Goal: Task Accomplishment & Management: Manage account settings

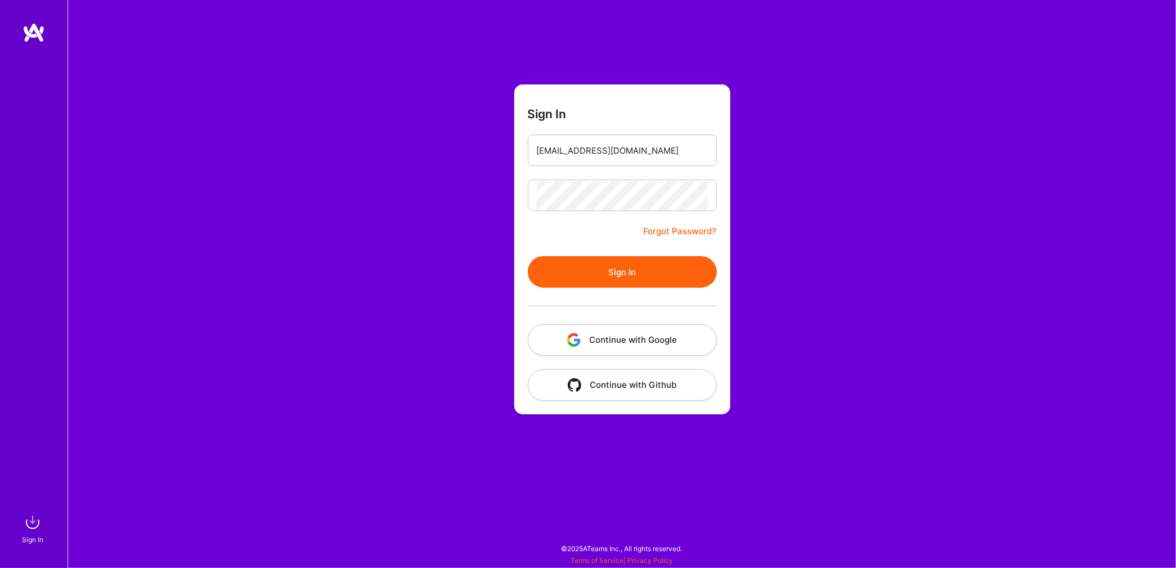
click at [637, 271] on button "Sign In" at bounding box center [622, 272] width 189 height 32
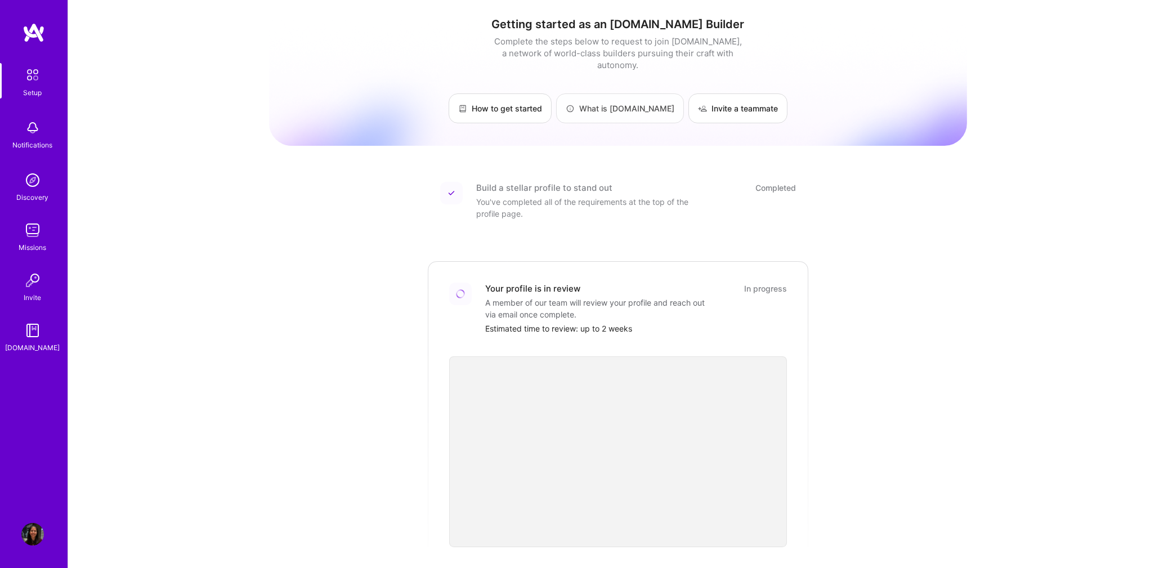
click at [598, 96] on link "What is A.Team" at bounding box center [620, 108] width 128 height 30
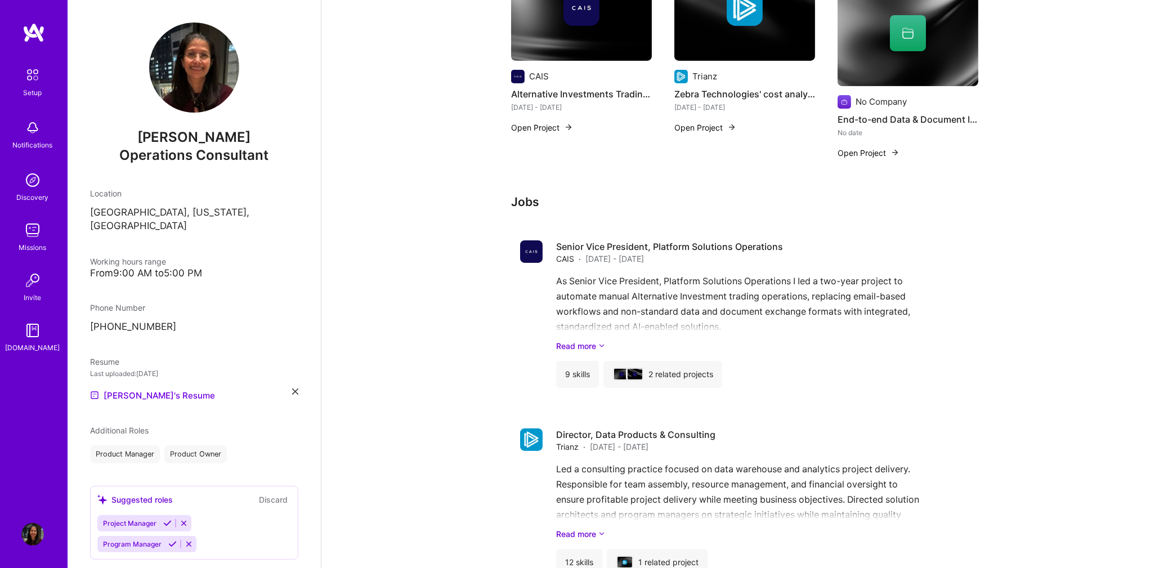
scroll to position [764, 0]
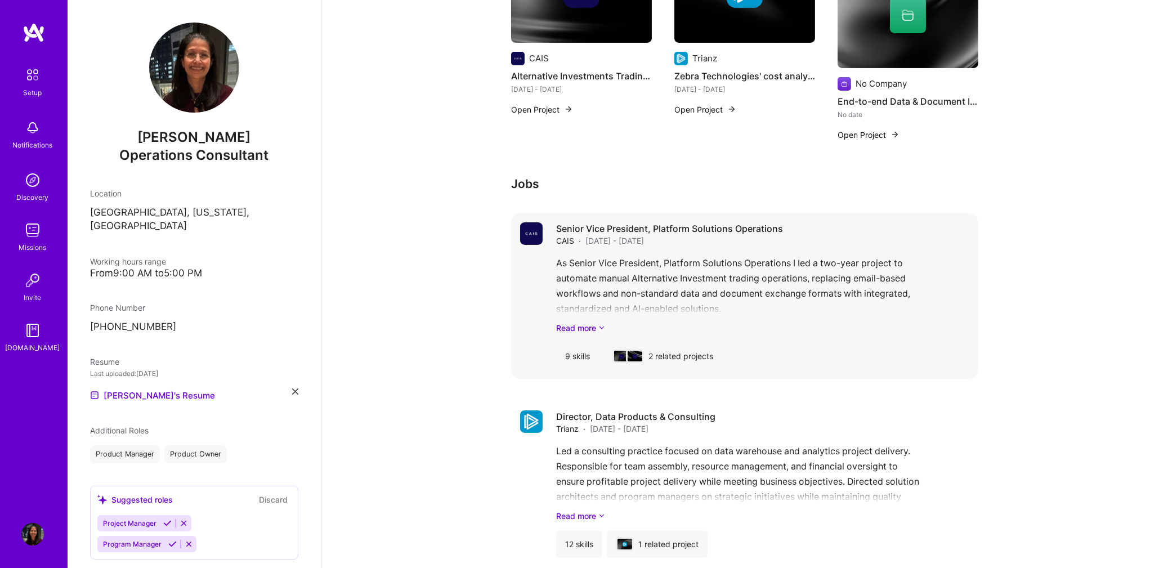
click at [567, 359] on div "9 skills" at bounding box center [577, 356] width 43 height 27
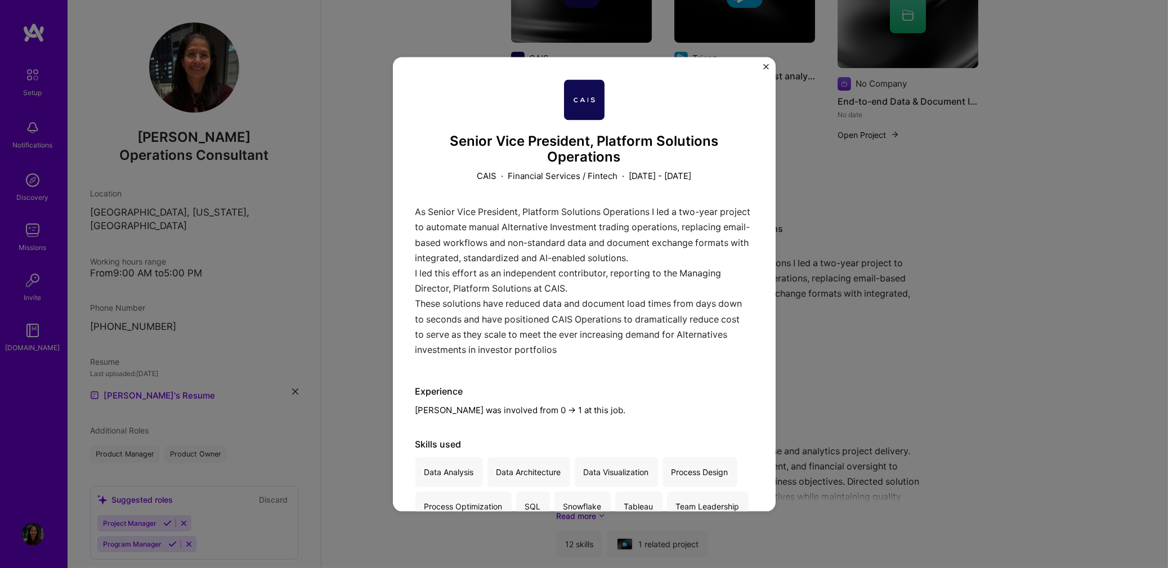
click at [764, 68] on img "Close" at bounding box center [766, 67] width 6 height 6
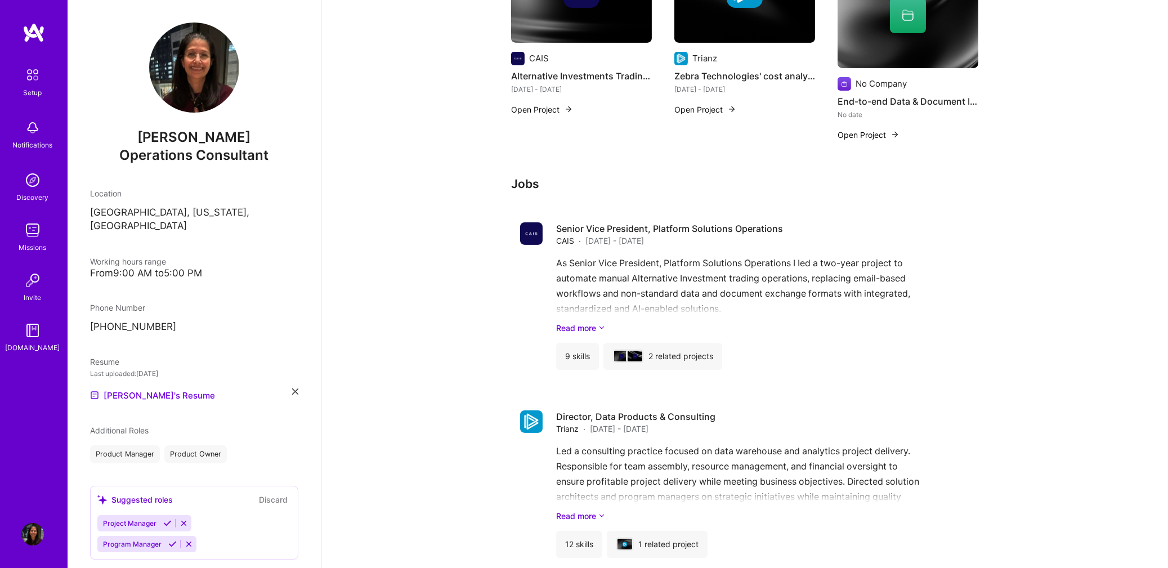
click at [29, 140] on div "Notifications" at bounding box center [33, 145] width 40 height 12
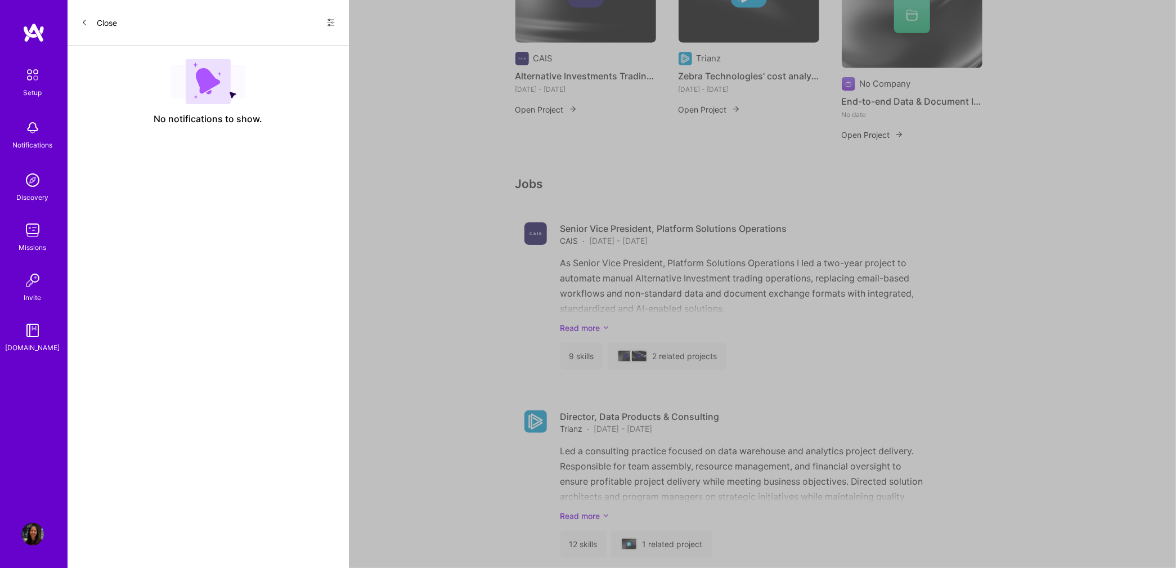
click at [107, 20] on button "Close" at bounding box center [99, 23] width 36 height 18
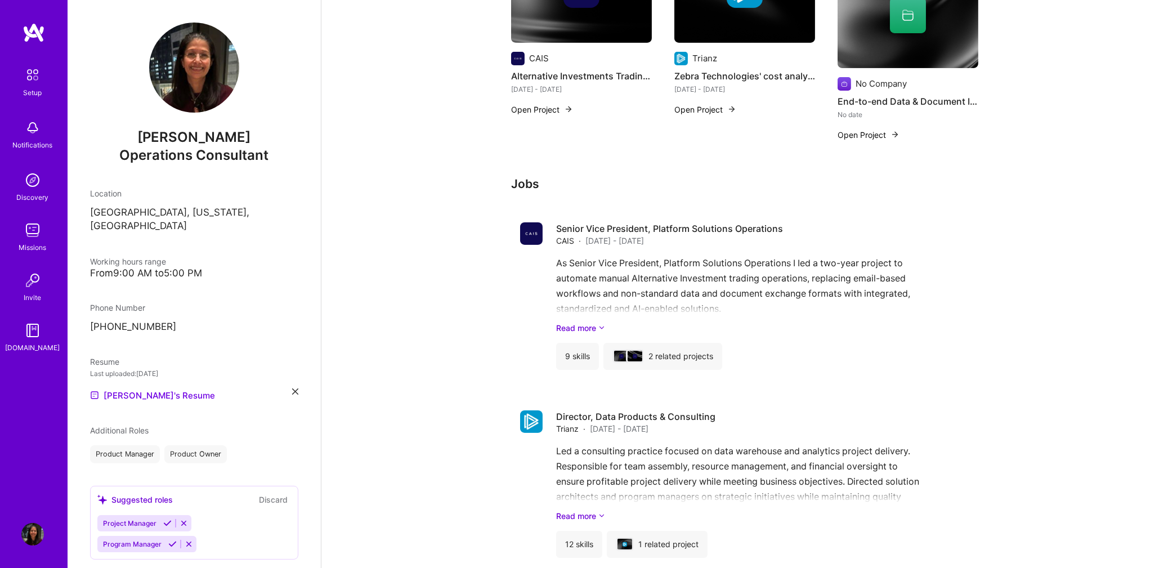
click at [34, 339] on img at bounding box center [32, 330] width 23 height 23
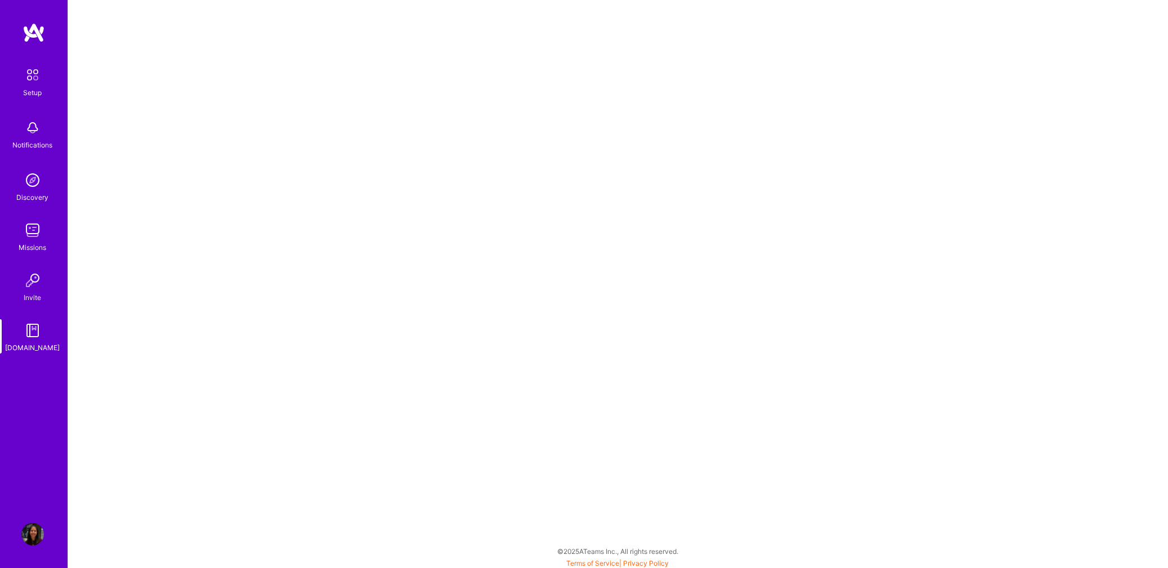
click at [32, 35] on img at bounding box center [34, 33] width 23 height 20
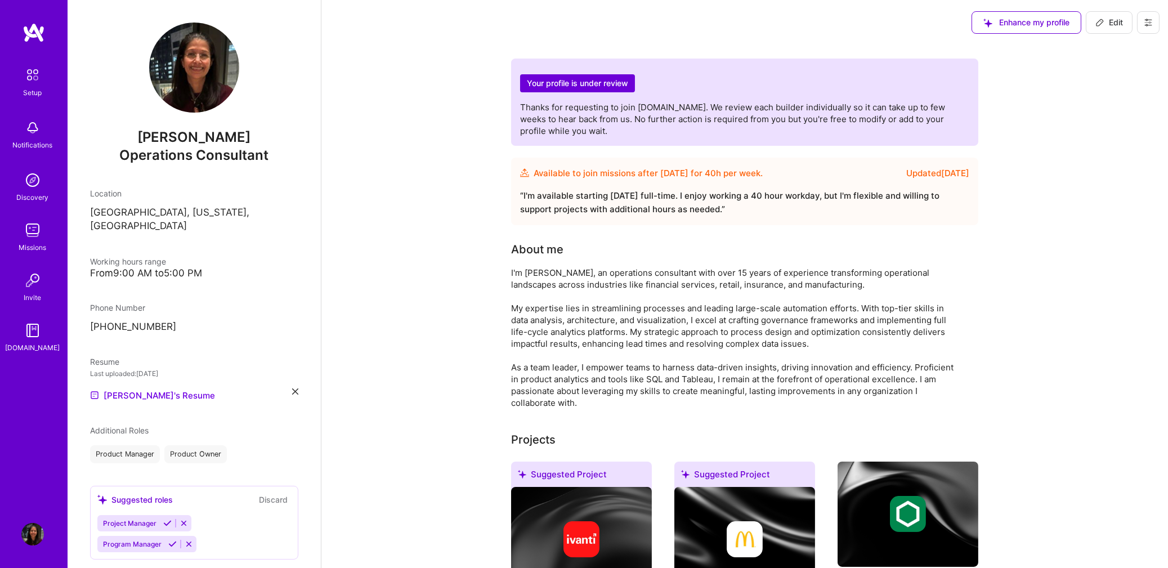
click at [33, 229] on img at bounding box center [32, 230] width 23 height 23
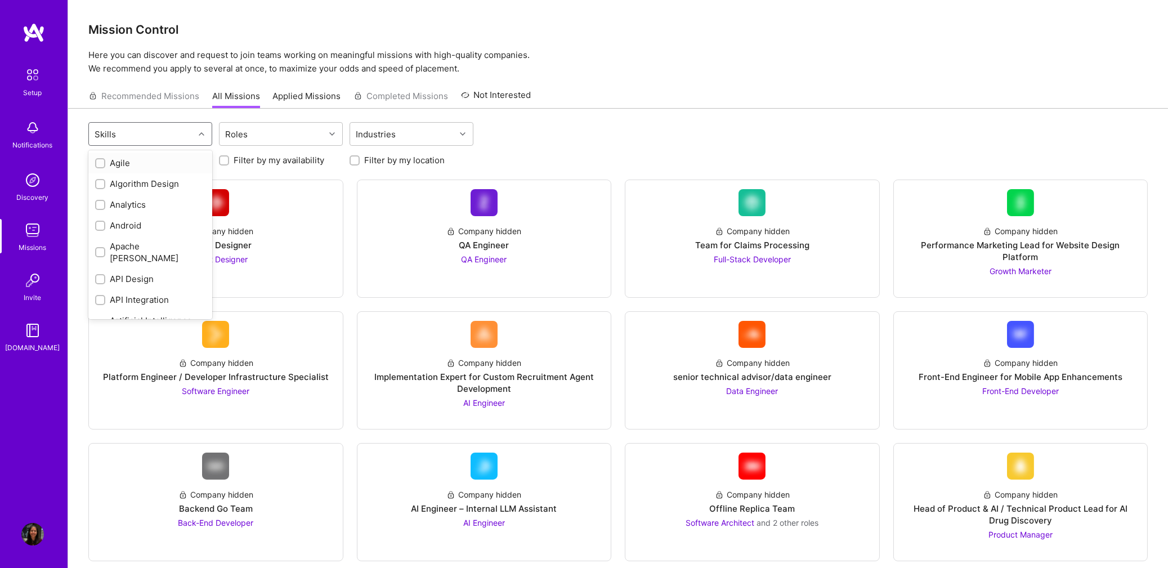
click at [201, 133] on icon at bounding box center [202, 134] width 6 height 6
click at [97, 223] on input "checkbox" at bounding box center [101, 227] width 8 height 8
checkbox input "true"
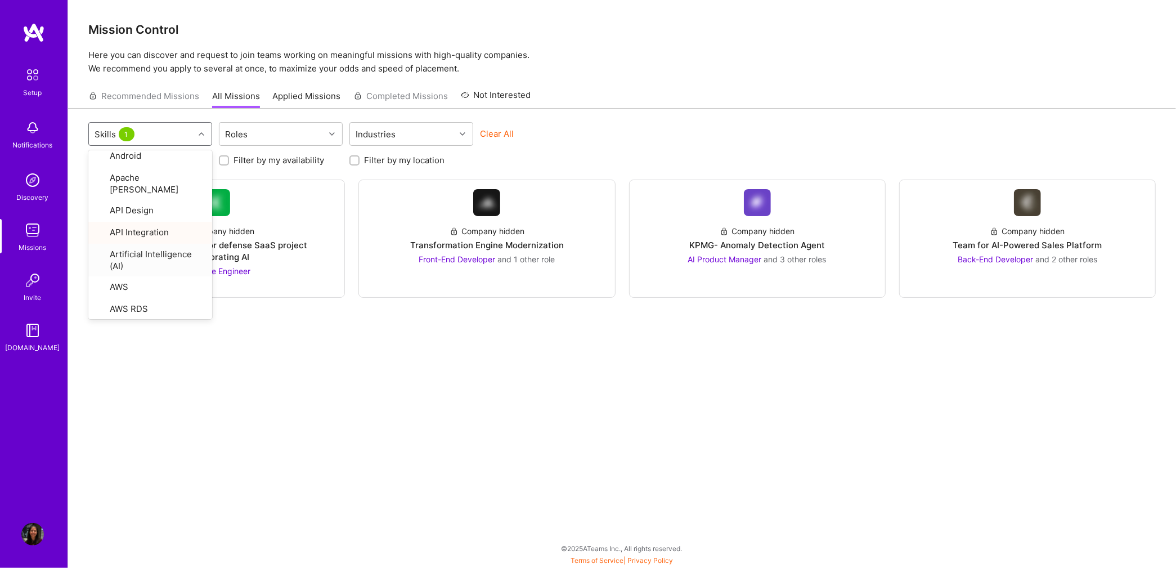
click at [295, 339] on div "option API Integration, selected. option Artificial Intelligence (AI) focused, …" at bounding box center [622, 336] width 1108 height 454
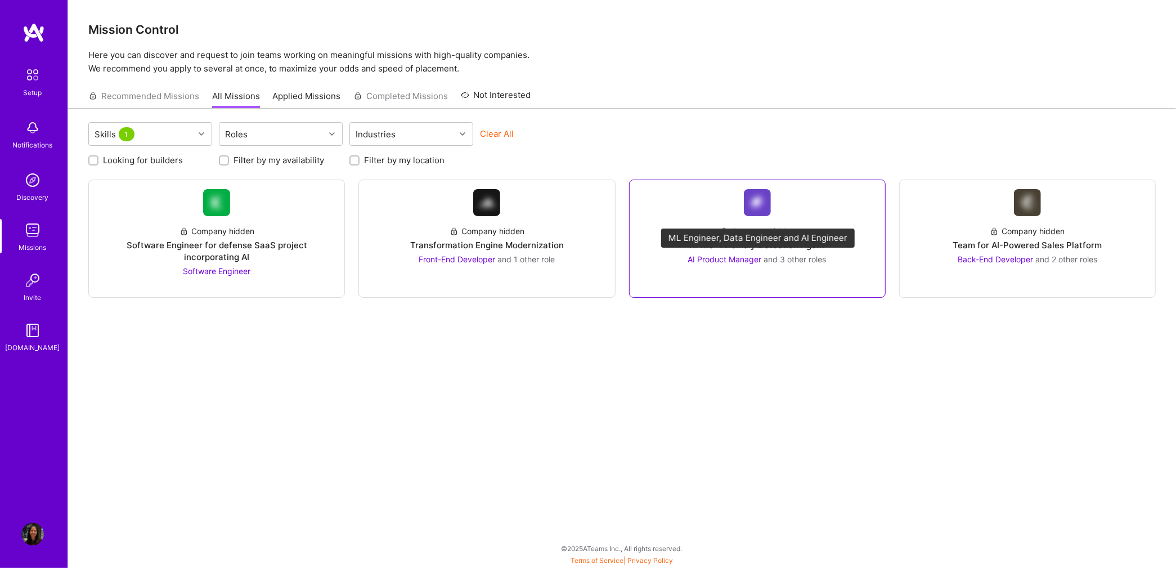
click at [765, 257] on span "and 3 other roles" at bounding box center [795, 259] width 62 height 10
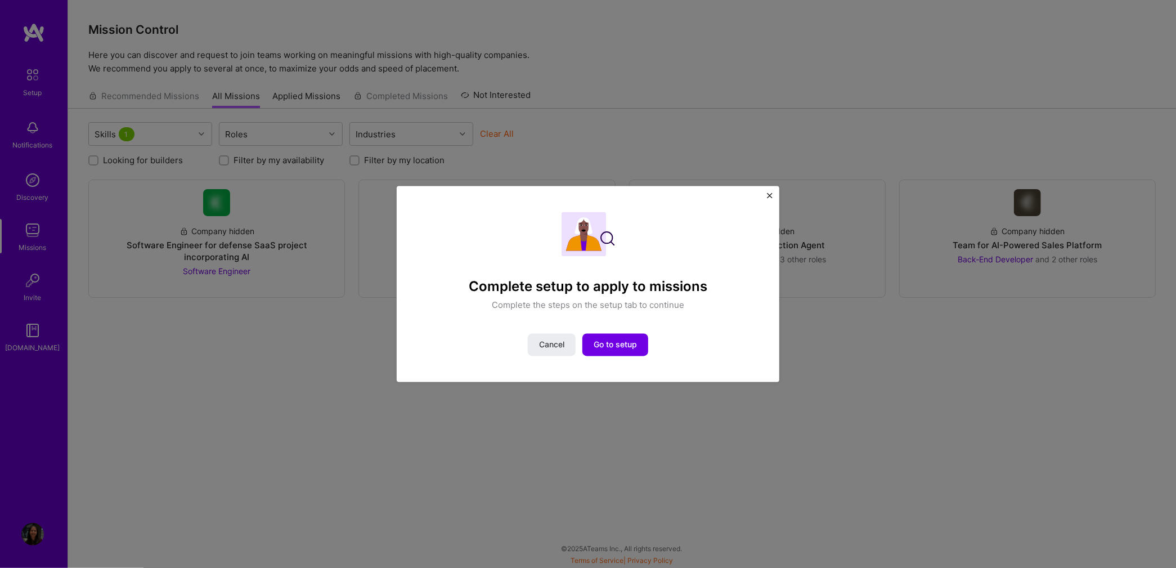
click at [769, 194] on img "Close" at bounding box center [770, 195] width 6 height 6
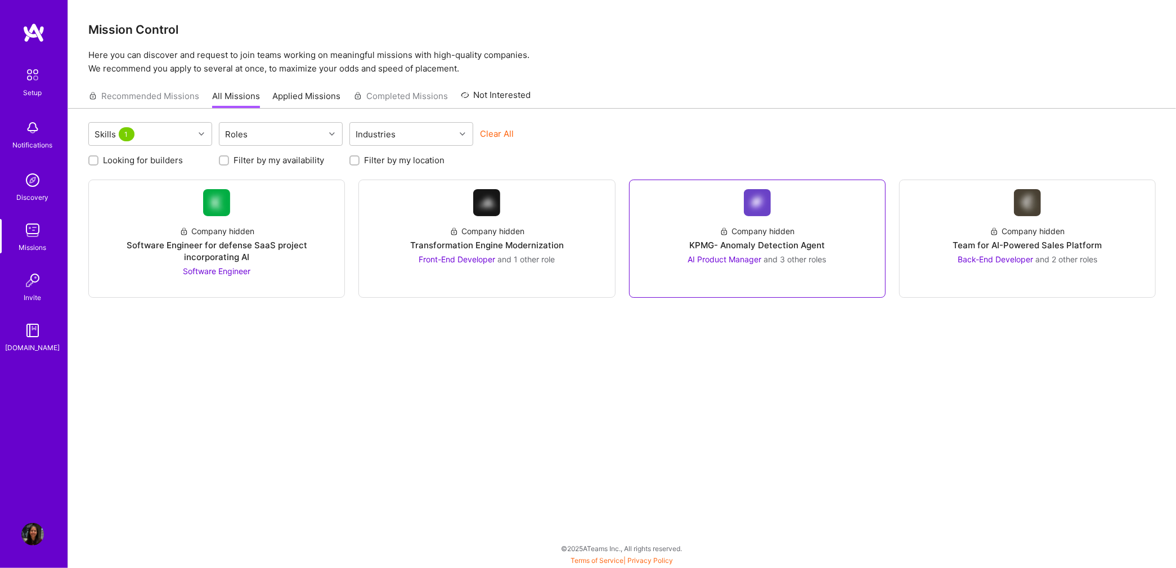
click at [760, 203] on img at bounding box center [757, 202] width 27 height 27
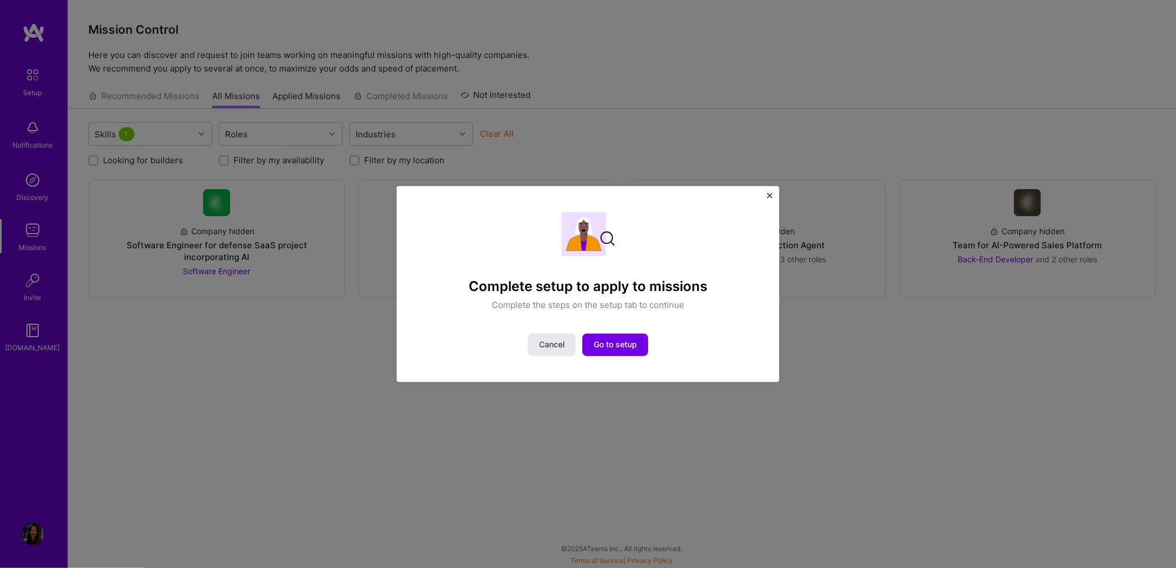
click at [550, 348] on span "Cancel" at bounding box center [551, 344] width 25 height 11
